Goal: Task Accomplishment & Management: Complete application form

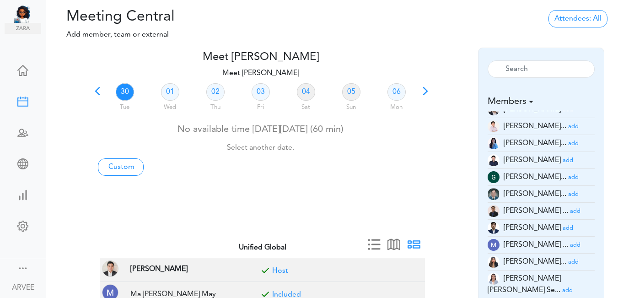
scroll to position [126, 0]
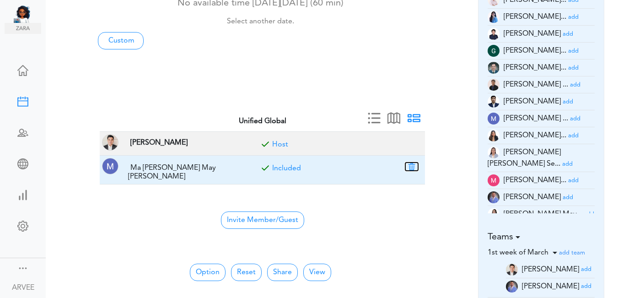
click at [412, 167] on button "button" at bounding box center [411, 166] width 13 height 8
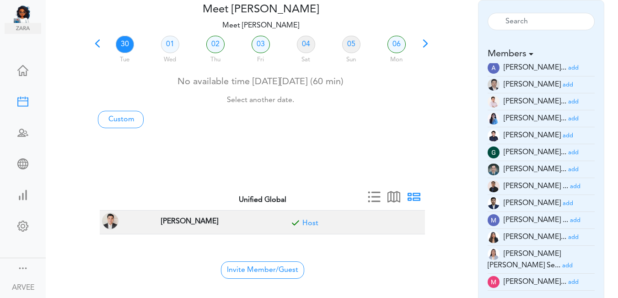
scroll to position [0, 0]
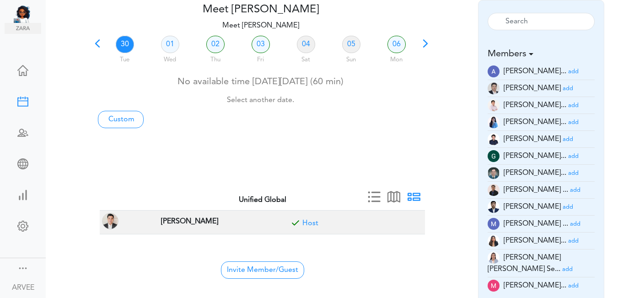
click at [570, 191] on small "add" at bounding box center [575, 190] width 11 height 6
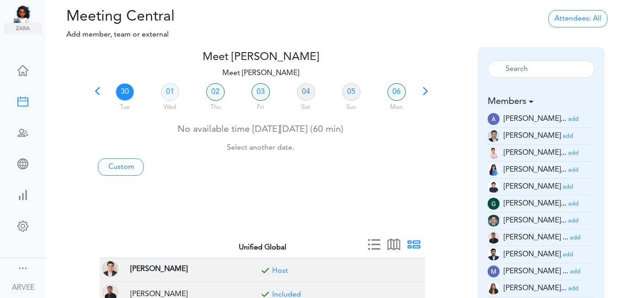
click at [97, 92] on span at bounding box center [97, 94] width 13 height 13
click at [169, 93] on link "24" at bounding box center [170, 91] width 18 height 17
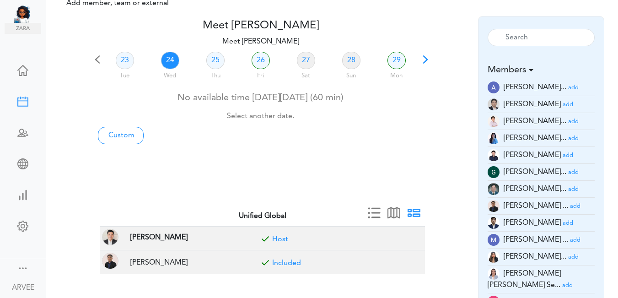
scroll to position [292, 0]
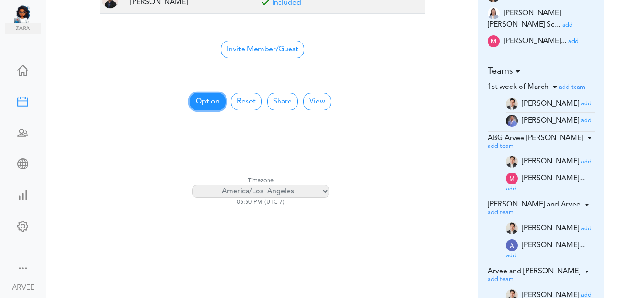
click at [210, 100] on button "Option" at bounding box center [208, 101] width 36 height 17
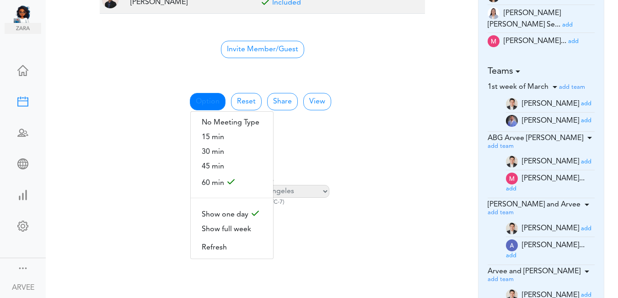
click at [423, 43] on td "Invite Member/Guest" at bounding box center [262, 48] width 325 height 30
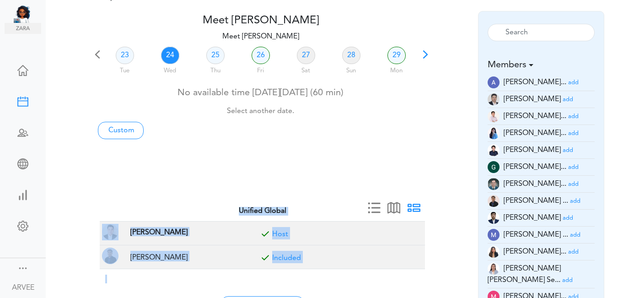
scroll to position [0, 0]
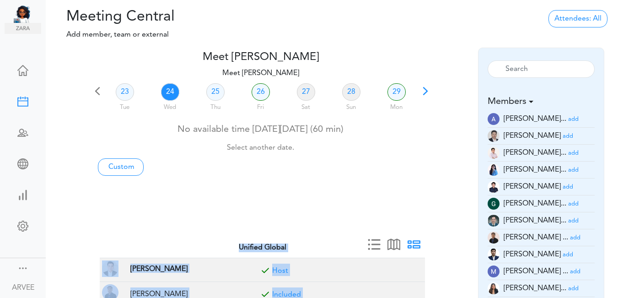
click at [171, 90] on link "24" at bounding box center [170, 91] width 18 height 17
click at [111, 167] on link "Custom" at bounding box center [121, 166] width 46 height 17
type input "Meet [PERSON_NAME]"
type input "[URL][DOMAIN_NAME][SECURITY_DATA]"
type input "[DATE]T17:00"
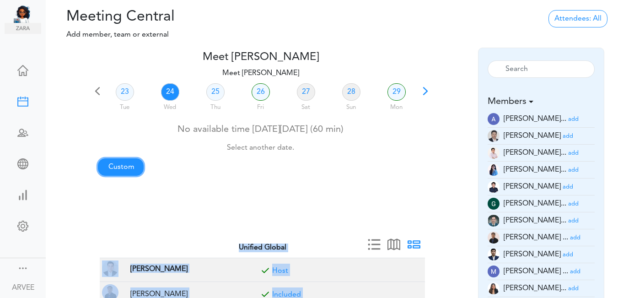
type input "[DATE]T17:30"
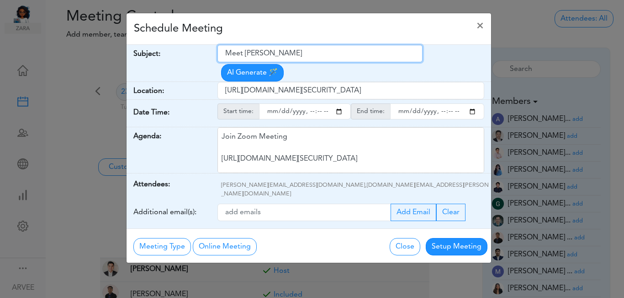
click at [226, 53] on input "Meet [PERSON_NAME]" at bounding box center [320, 53] width 205 height 17
drag, startPoint x: 226, startPoint y: 53, endPoint x: 317, endPoint y: 59, distance: 90.6
click at [317, 59] on input "Meet [PERSON_NAME]" at bounding box center [320, 53] width 205 height 17
paste input "Deepak - Discussion"
type input "Deepak - Discussion"
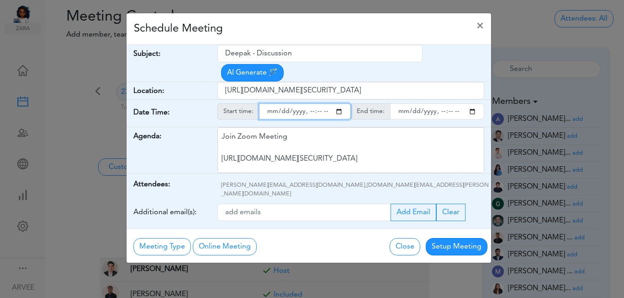
click at [337, 103] on input "starttime" at bounding box center [305, 111] width 92 height 16
click at [309, 103] on input "starttime" at bounding box center [305, 111] width 92 height 16
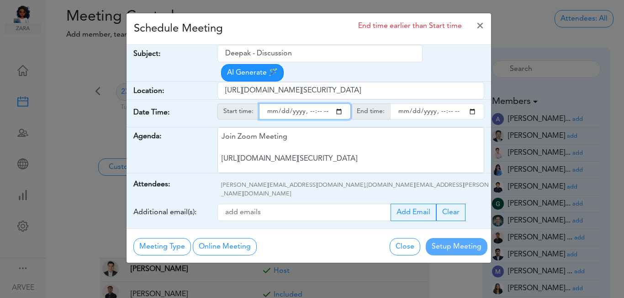
type input "[DATE]T14:00"
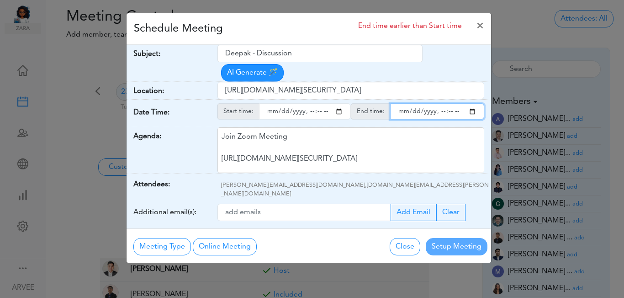
click at [472, 103] on input "endtime" at bounding box center [437, 111] width 94 height 16
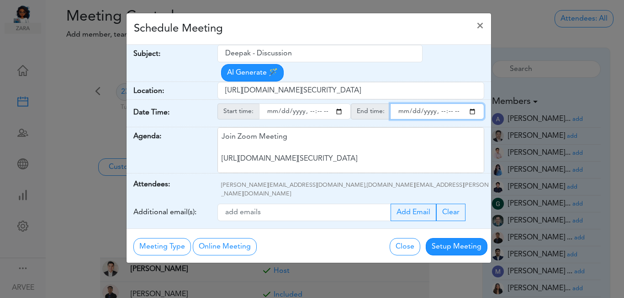
click at [440, 103] on input "endtime" at bounding box center [437, 111] width 94 height 16
type input "[DATE]T15:00"
click at [304, 28] on div "Schedule Meeting ×" at bounding box center [309, 29] width 365 height 32
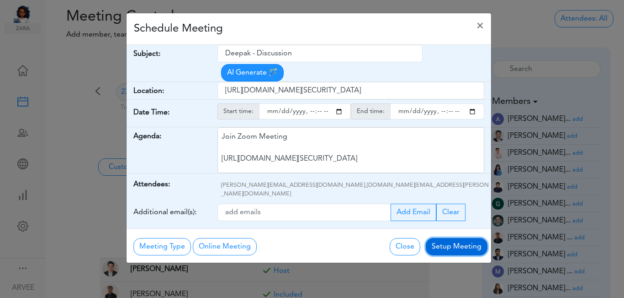
click at [447, 238] on button "Setup Meeting" at bounding box center [457, 246] width 62 height 17
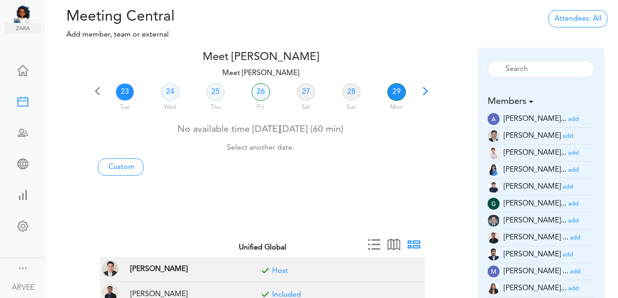
click at [397, 91] on link "29" at bounding box center [396, 91] width 18 height 17
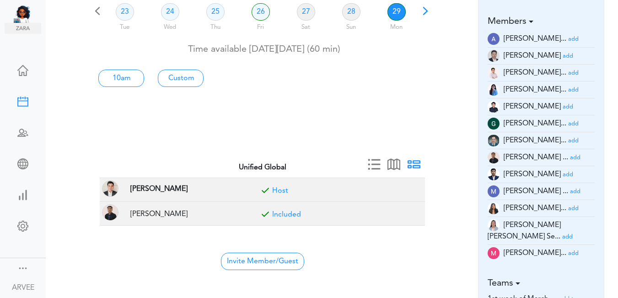
scroll to position [103, 0]
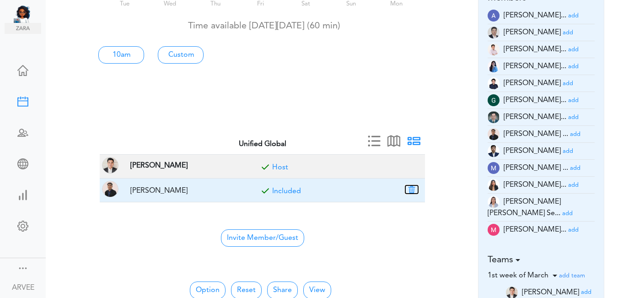
click at [411, 188] on button "button" at bounding box center [411, 189] width 13 height 8
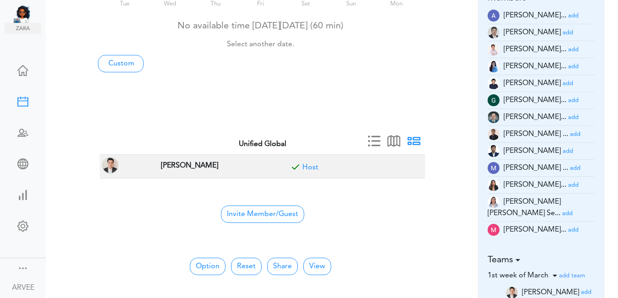
click at [568, 227] on small "add" at bounding box center [573, 230] width 11 height 6
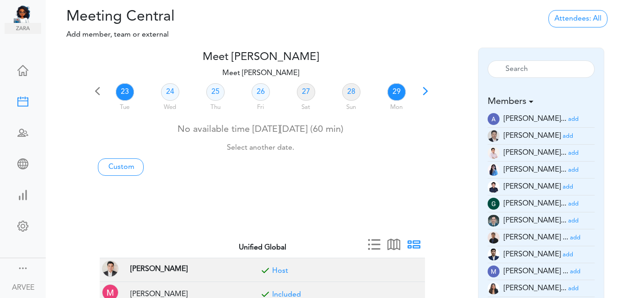
click at [394, 93] on link "29" at bounding box center [396, 91] width 18 height 17
click at [119, 166] on link "Custom" at bounding box center [121, 166] width 46 height 17
type input "Meet [PERSON_NAME]"
type input "[URL][DOMAIN_NAME][SECURITY_DATA]"
type input "[DATE]T18:00"
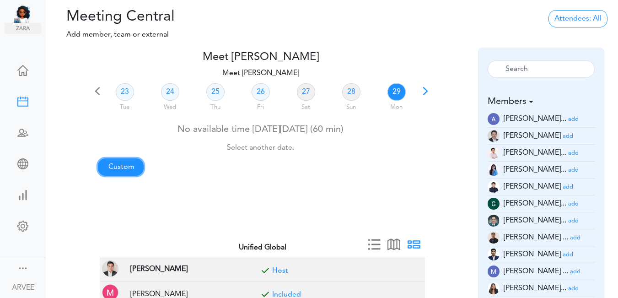
type input "[DATE]T18:30"
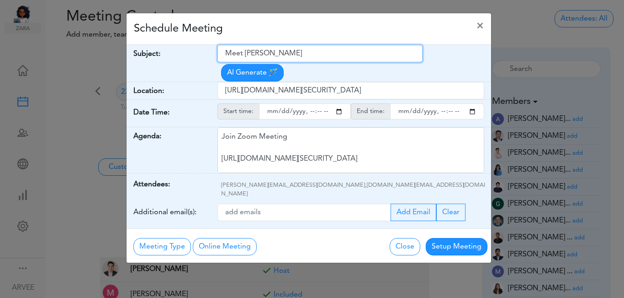
click at [226, 51] on input "Meet [PERSON_NAME]" at bounding box center [320, 53] width 205 height 17
drag, startPoint x: 227, startPoint y: 50, endPoint x: 308, endPoint y: 46, distance: 81.5
click at [308, 46] on input "Meet [PERSON_NAME]" at bounding box center [320, 53] width 205 height 17
paste input "Spellbound Entities"
type input "Spellbound Entities"
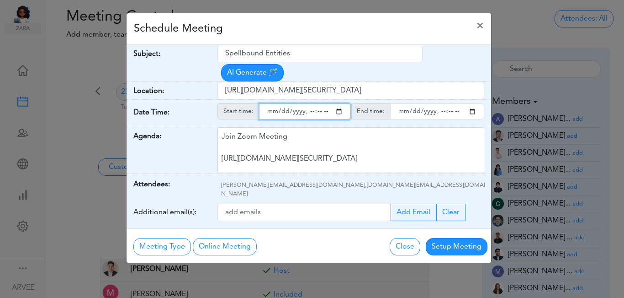
click at [339, 103] on input "starttime" at bounding box center [305, 111] width 92 height 16
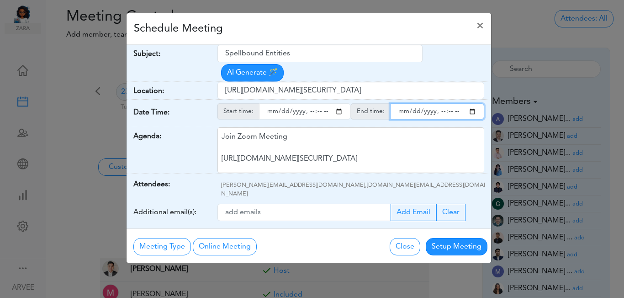
type input "[DATE]T11:00"
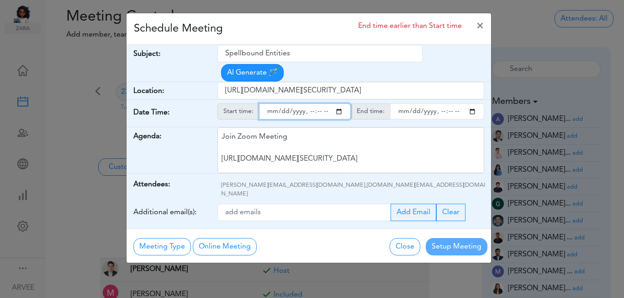
click at [472, 103] on input "endtime" at bounding box center [437, 111] width 94 height 16
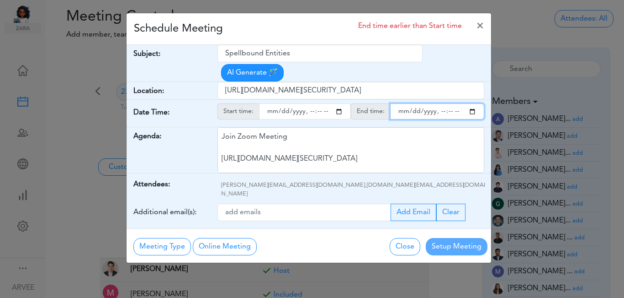
click at [474, 103] on input "endtime" at bounding box center [437, 111] width 94 height 16
click at [450, 103] on input "endtime" at bounding box center [437, 111] width 94 height 16
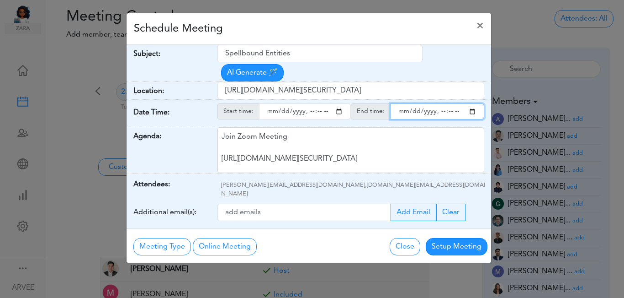
type input "[DATE]T12:00"
click at [330, 27] on div "Schedule Meeting ×" at bounding box center [309, 29] width 365 height 32
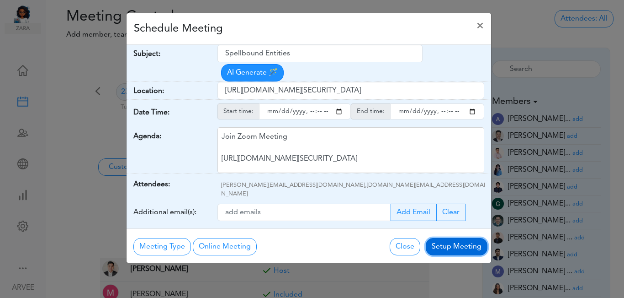
click at [451, 238] on button "Setup Meeting" at bounding box center [457, 246] width 62 height 17
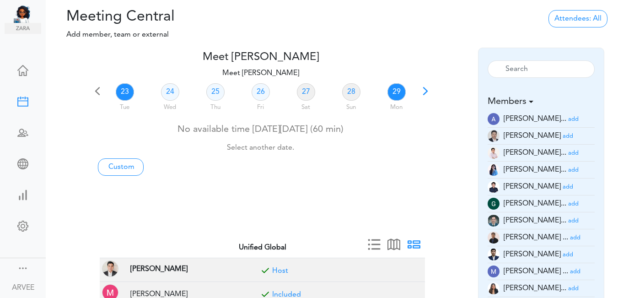
click at [397, 93] on link "29" at bounding box center [396, 91] width 18 height 17
click at [120, 165] on link "Custom" at bounding box center [121, 166] width 46 height 17
type input "Meet [PERSON_NAME]"
type input "[URL][DOMAIN_NAME][SECURITY_DATA]"
type input "[DATE]T18:00"
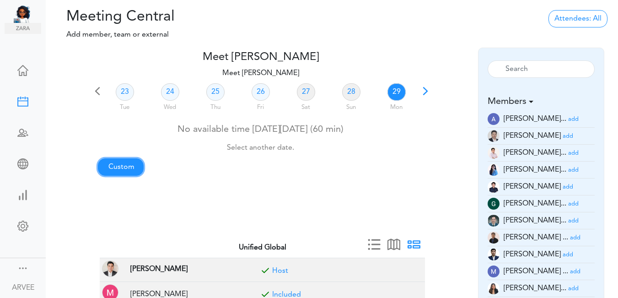
type input "[DATE]T18:30"
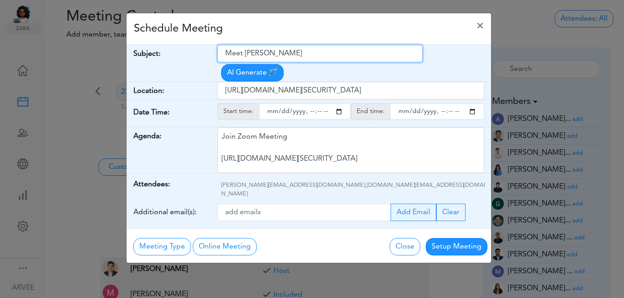
drag, startPoint x: 226, startPoint y: 50, endPoint x: 321, endPoint y: 52, distance: 95.6
click at [321, 52] on input "Meet [PERSON_NAME]" at bounding box center [320, 53] width 205 height 17
paste input "Spellbound Entities"
click at [224, 53] on input "Spellbound Entities" at bounding box center [320, 53] width 205 height 17
type input "Internal: Spellbound Entities"
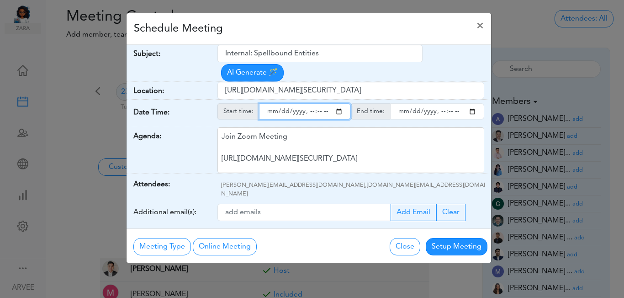
click at [341, 103] on input "starttime" at bounding box center [305, 111] width 92 height 16
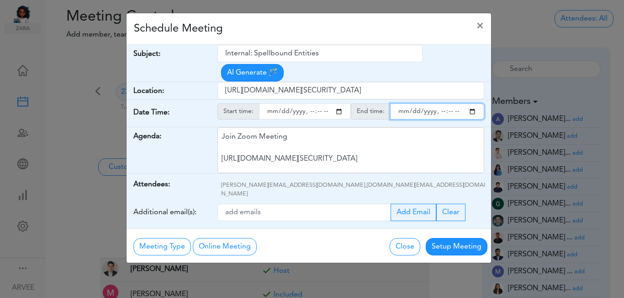
type input "[DATE]T10:00"
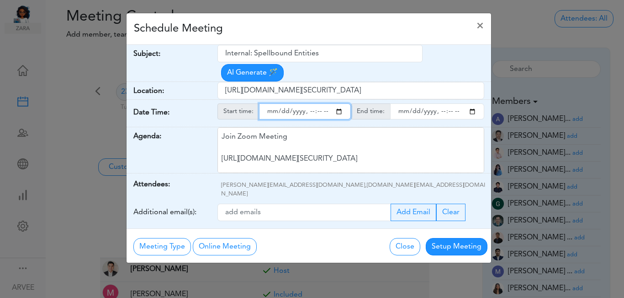
click at [473, 103] on input "endtime" at bounding box center [437, 111] width 94 height 16
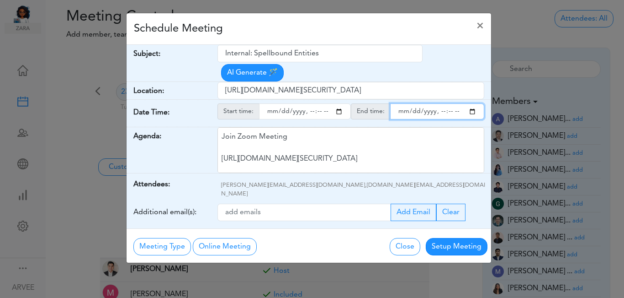
click at [452, 103] on input "endtime" at bounding box center [437, 111] width 94 height 16
type input "[DATE]T11:00"
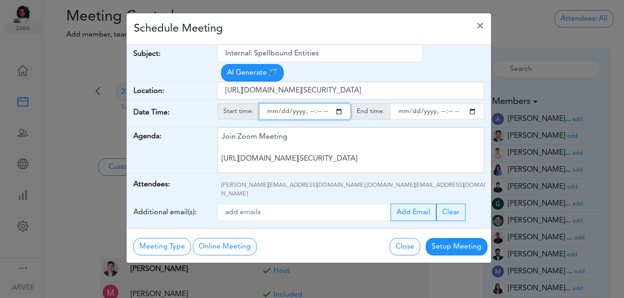
click at [320, 103] on input "starttime" at bounding box center [305, 111] width 92 height 16
type input "[DATE]T10:30"
click at [341, 29] on div "Schedule Meeting ×" at bounding box center [309, 29] width 365 height 32
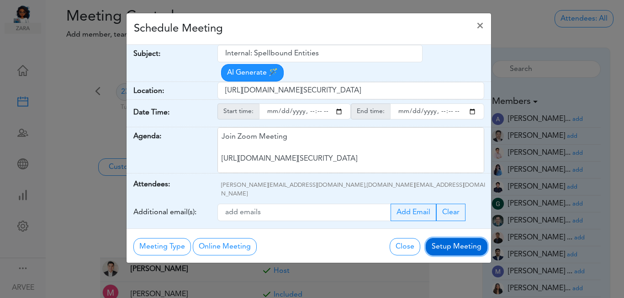
click at [458, 238] on button "Setup Meeting" at bounding box center [457, 246] width 62 height 17
